Goal: Find specific page/section: Find specific page/section

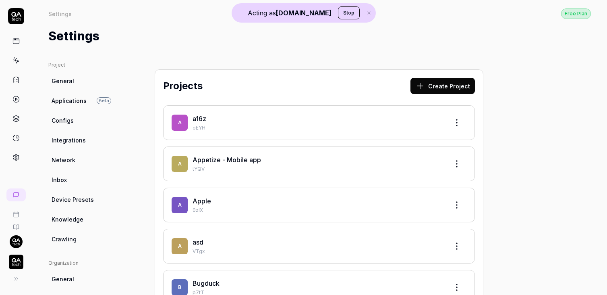
click at [15, 77] on rect at bounding box center [16, 77] width 2 height 1
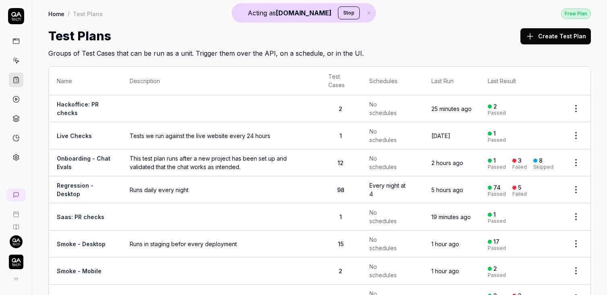
scroll to position [12, 0]
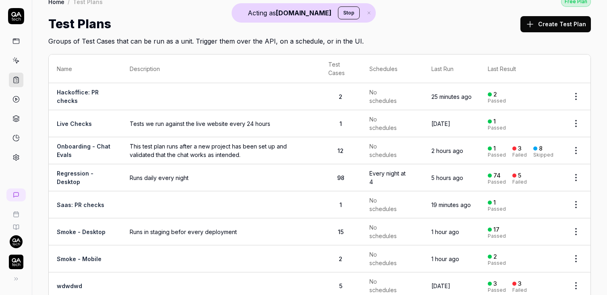
click at [74, 228] on link "Smoke - Desktop" at bounding box center [81, 231] width 49 height 7
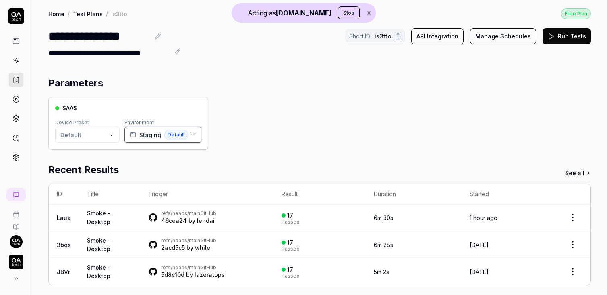
click at [194, 135] on button "Staging Default" at bounding box center [162, 135] width 77 height 16
click at [15, 64] on link at bounding box center [16, 60] width 15 height 15
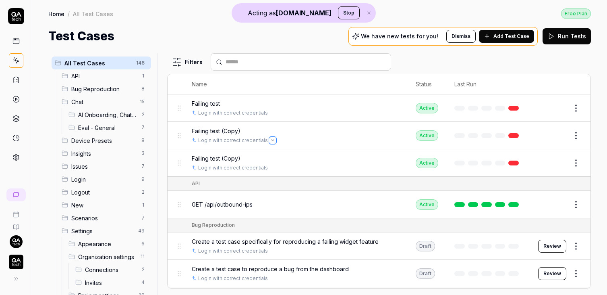
click at [270, 137] on button "Open selector" at bounding box center [273, 140] width 6 height 6
